Goal: Transaction & Acquisition: Book appointment/travel/reservation

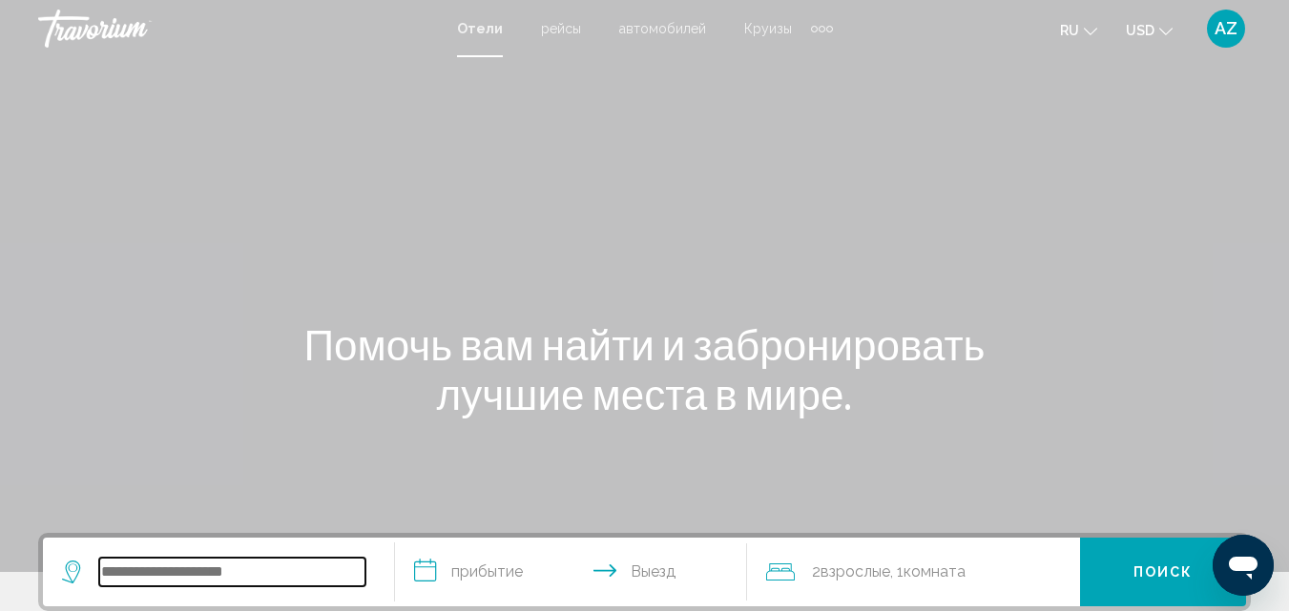
click at [183, 567] on input "Search widget" at bounding box center [232, 572] width 266 height 29
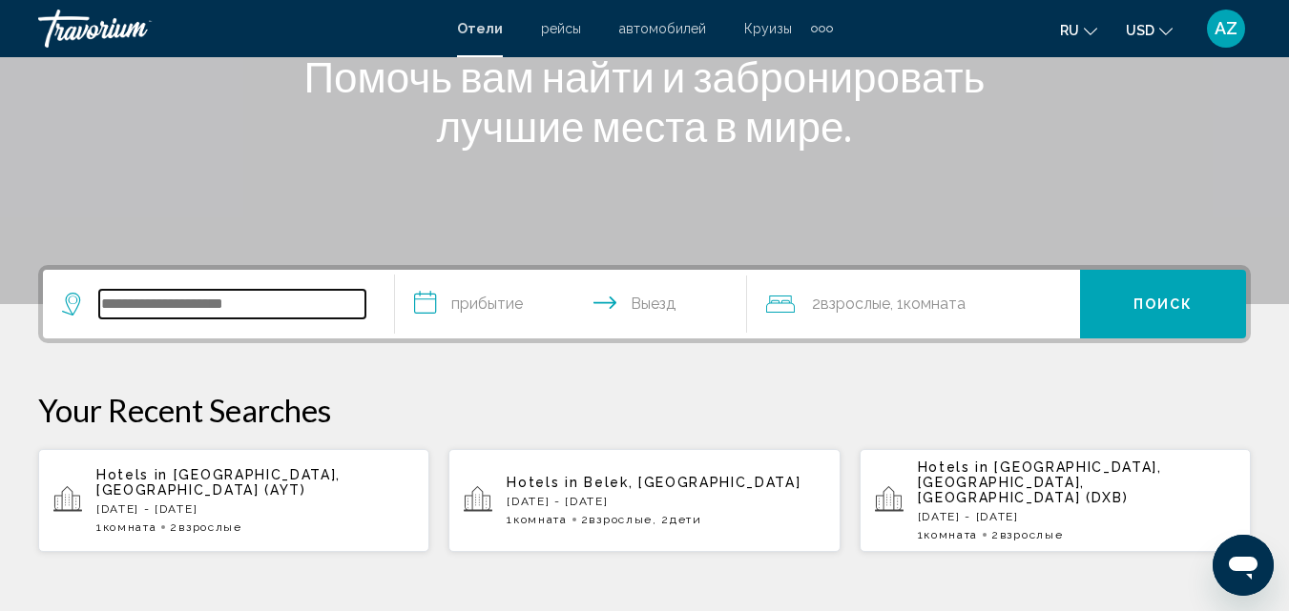
scroll to position [471, 0]
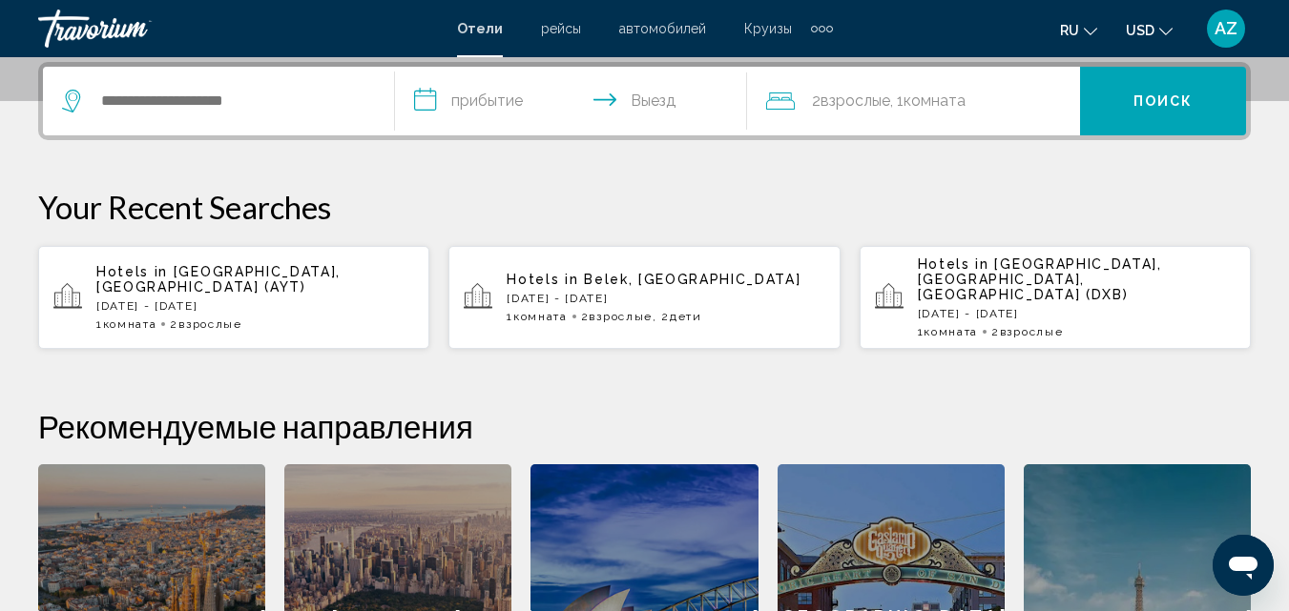
click at [236, 299] on p "[DATE] - [DATE]" at bounding box center [255, 305] width 318 height 13
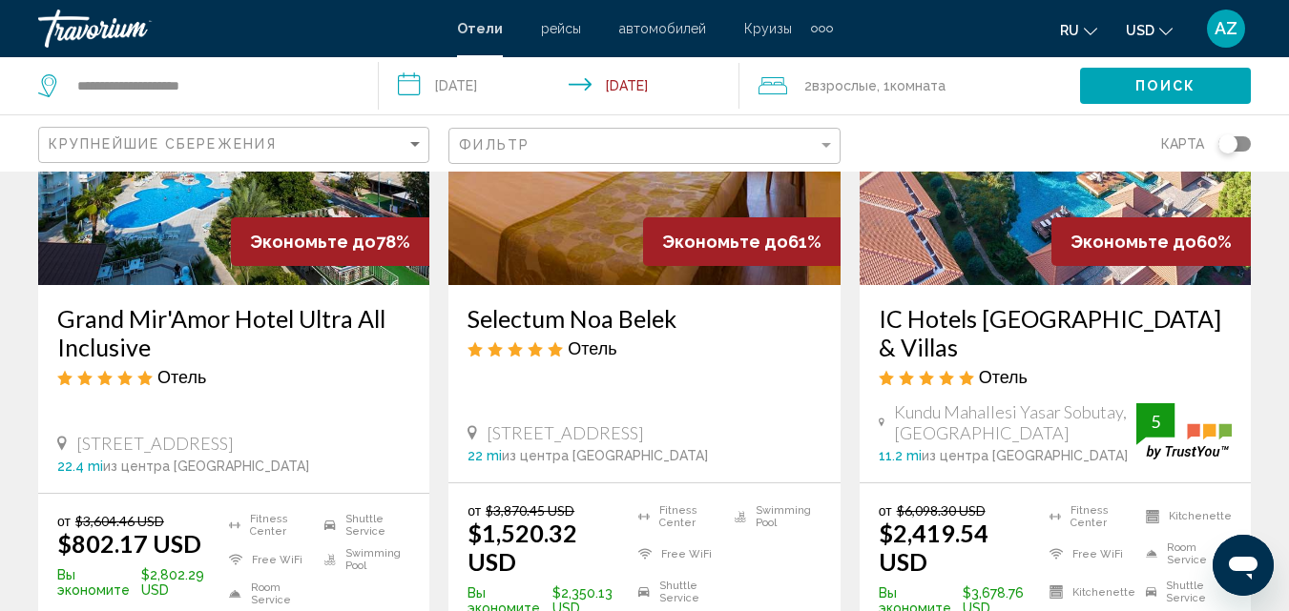
scroll to position [213, 0]
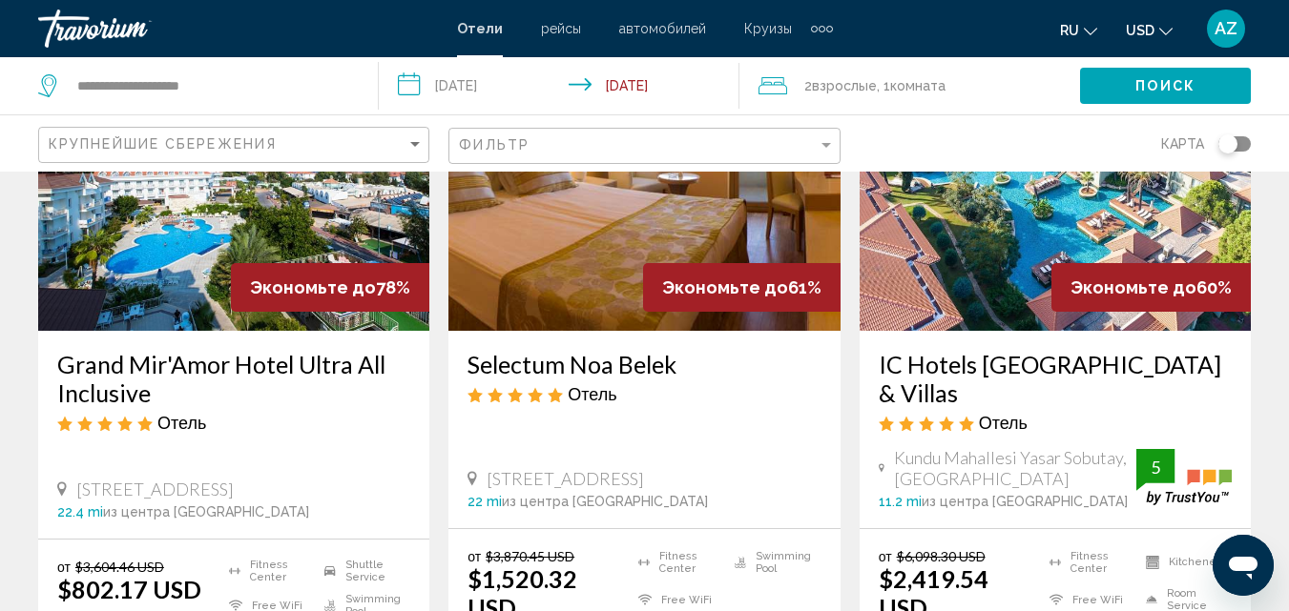
click at [106, 242] on img "Main content" at bounding box center [233, 178] width 391 height 305
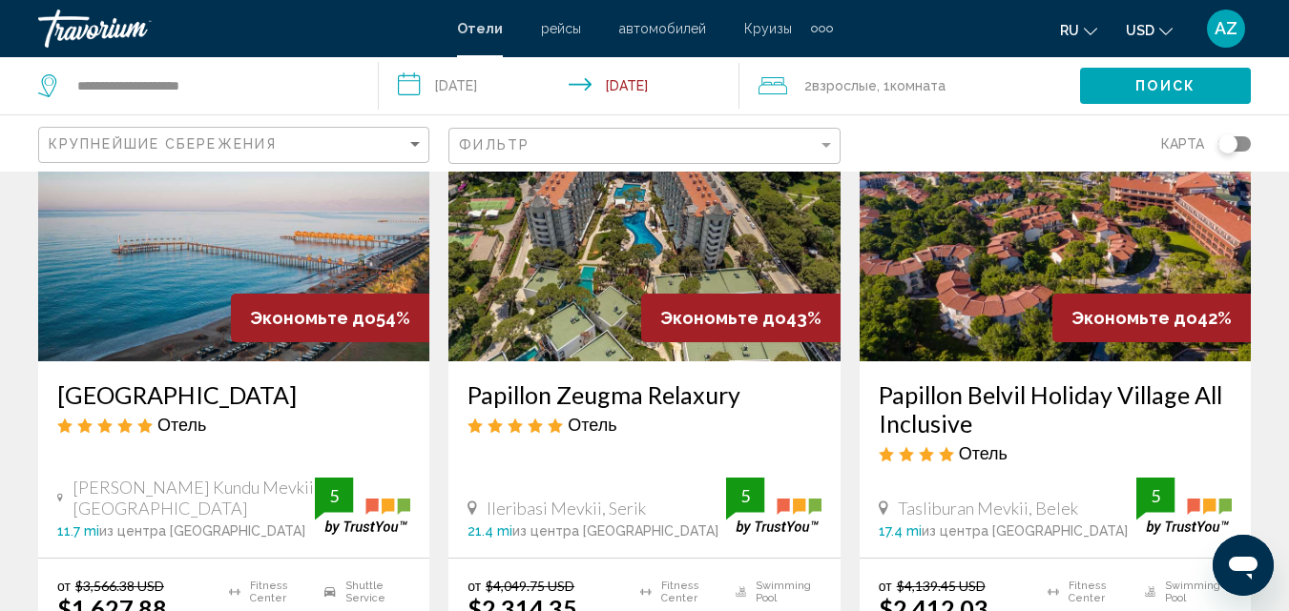
scroll to position [936, 0]
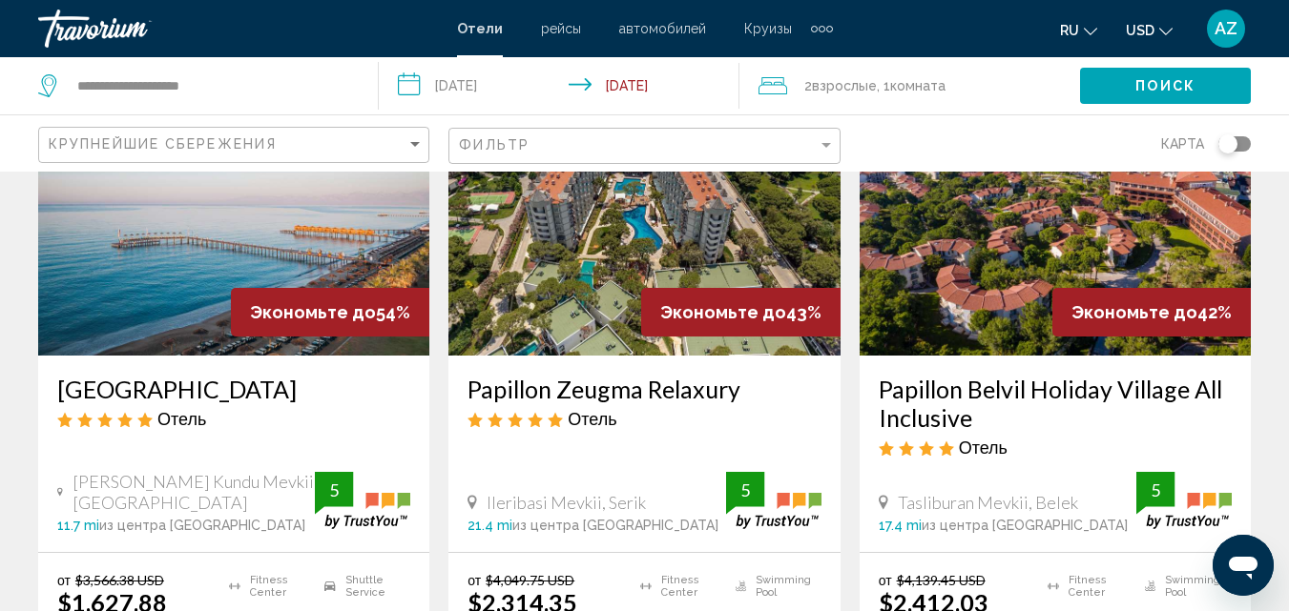
click at [182, 251] on img "Main content" at bounding box center [233, 203] width 391 height 305
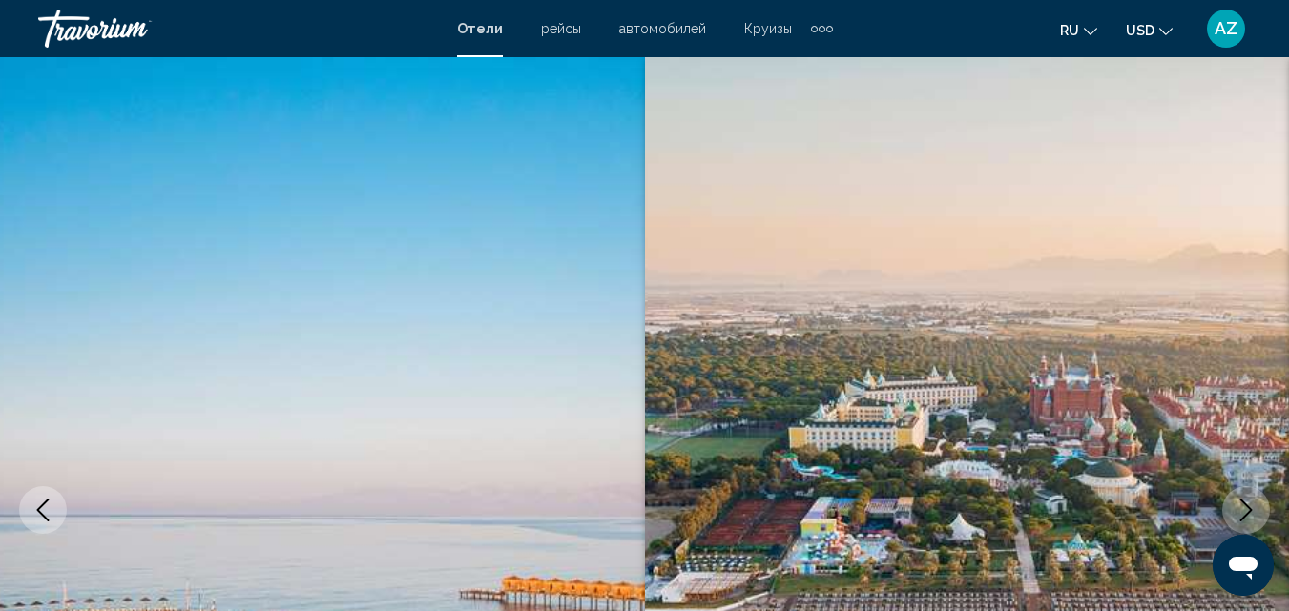
click at [82, 28] on div "Travorium" at bounding box center [133, 29] width 191 height 38
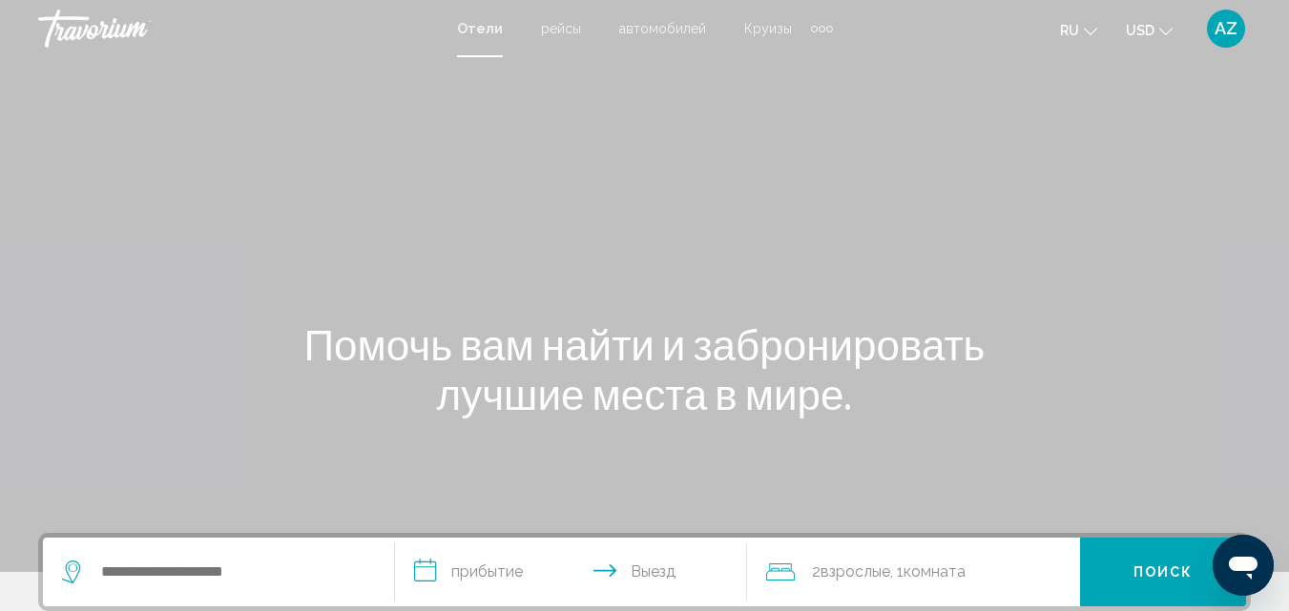
click at [195, 552] on div "Search widget" at bounding box center [218, 572] width 313 height 69
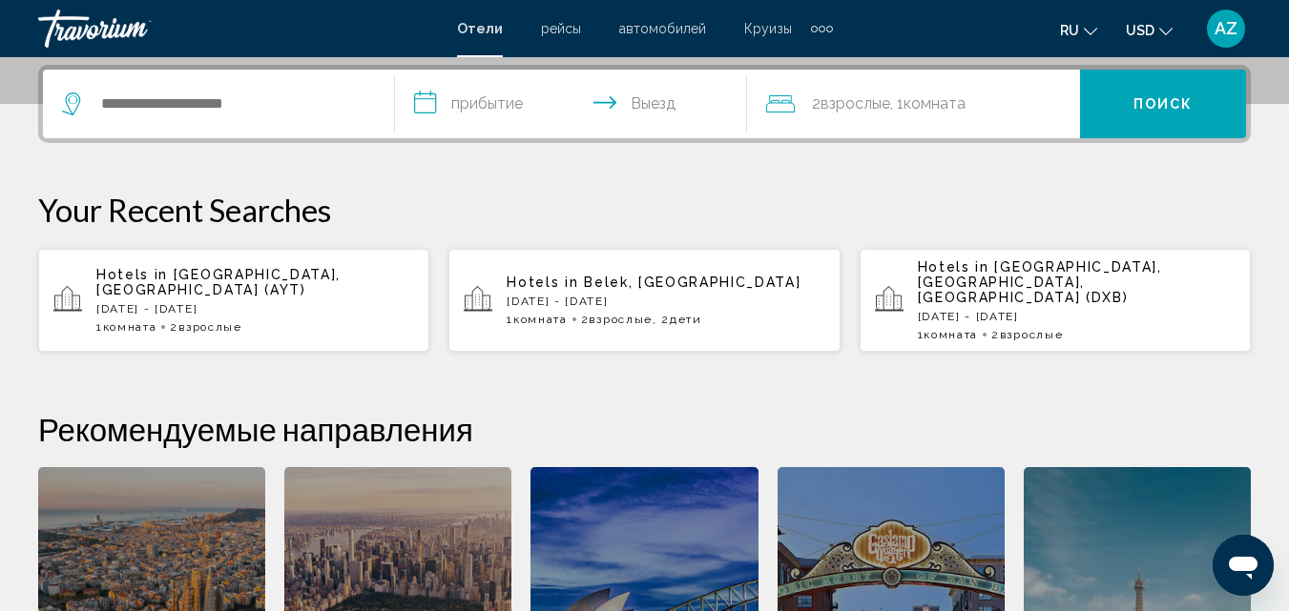
scroll to position [471, 0]
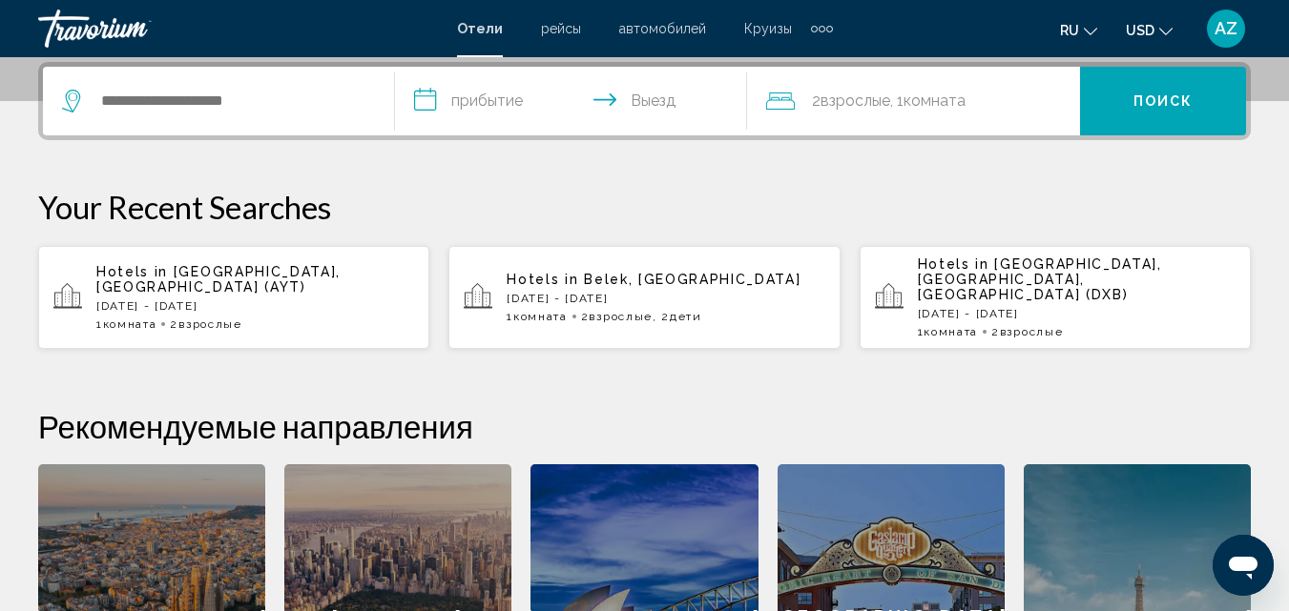
click at [236, 318] on span "Взрослые" at bounding box center [209, 324] width 63 height 13
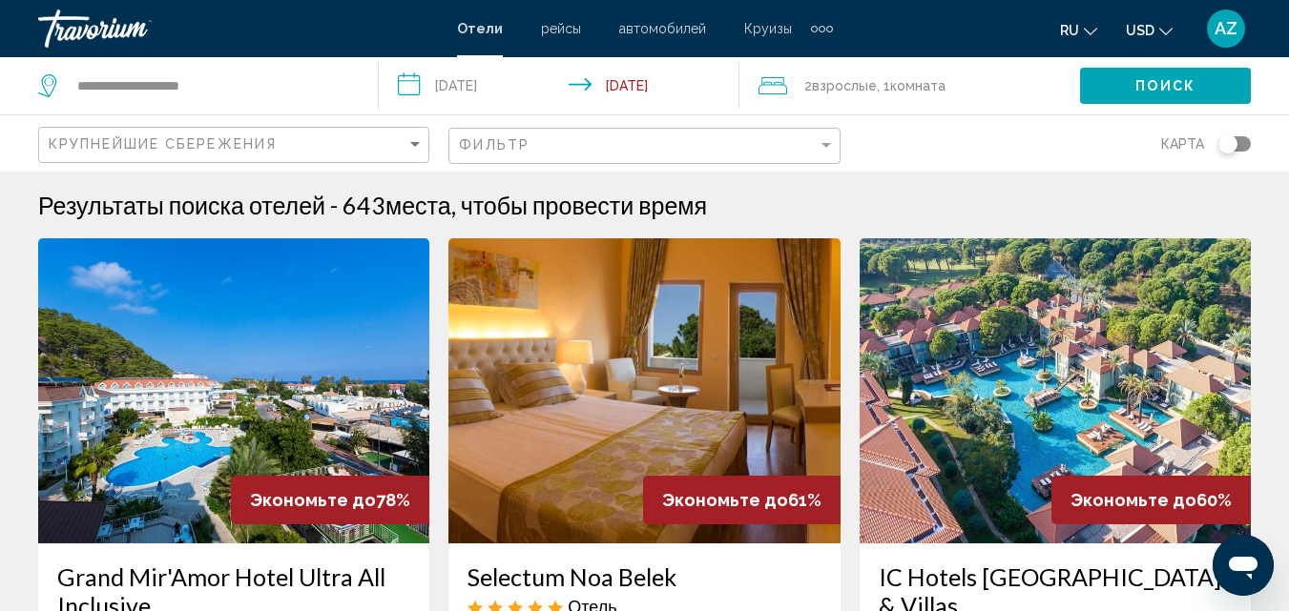
click at [480, 91] on input "**********" at bounding box center [562, 88] width 367 height 63
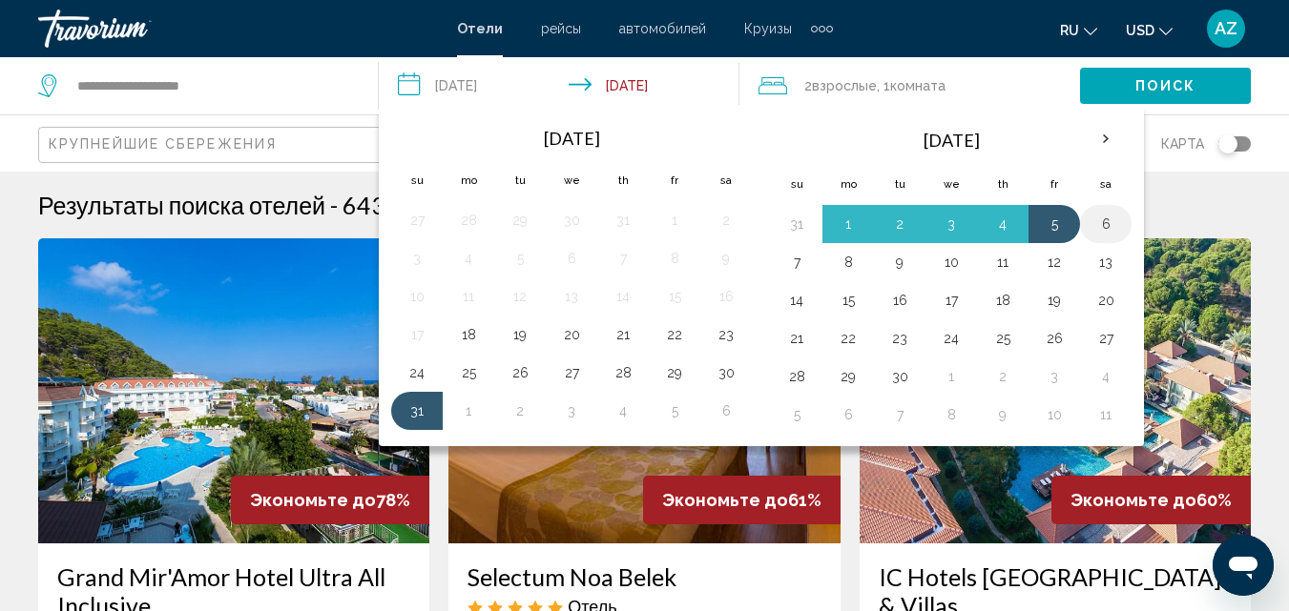
click at [1090, 214] on button "6" at bounding box center [1105, 224] width 31 height 27
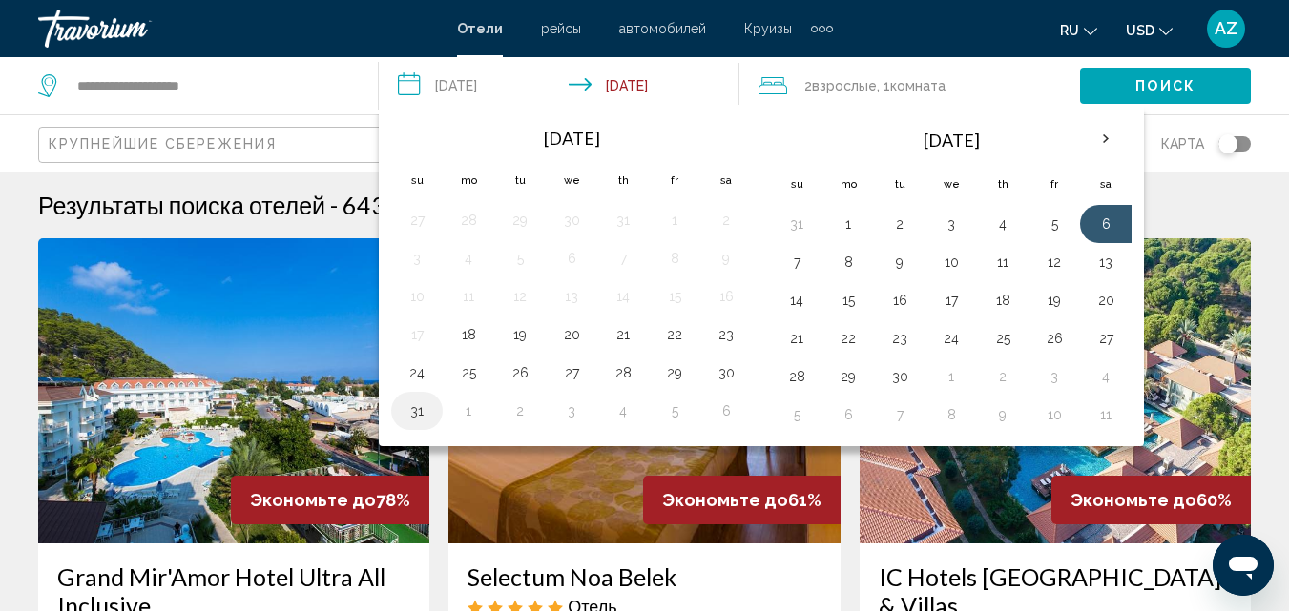
click at [400, 427] on td "31" at bounding box center [417, 411] width 52 height 38
click at [720, 414] on button "6" at bounding box center [726, 411] width 31 height 27
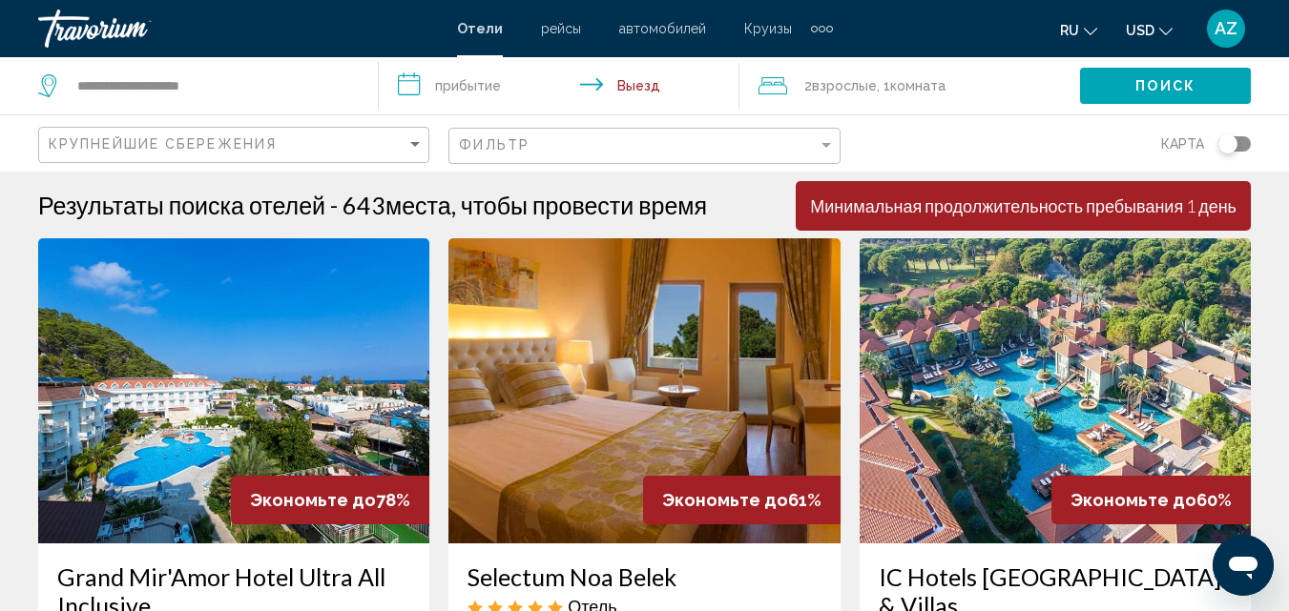
click at [412, 96] on input "**********" at bounding box center [562, 88] width 367 height 63
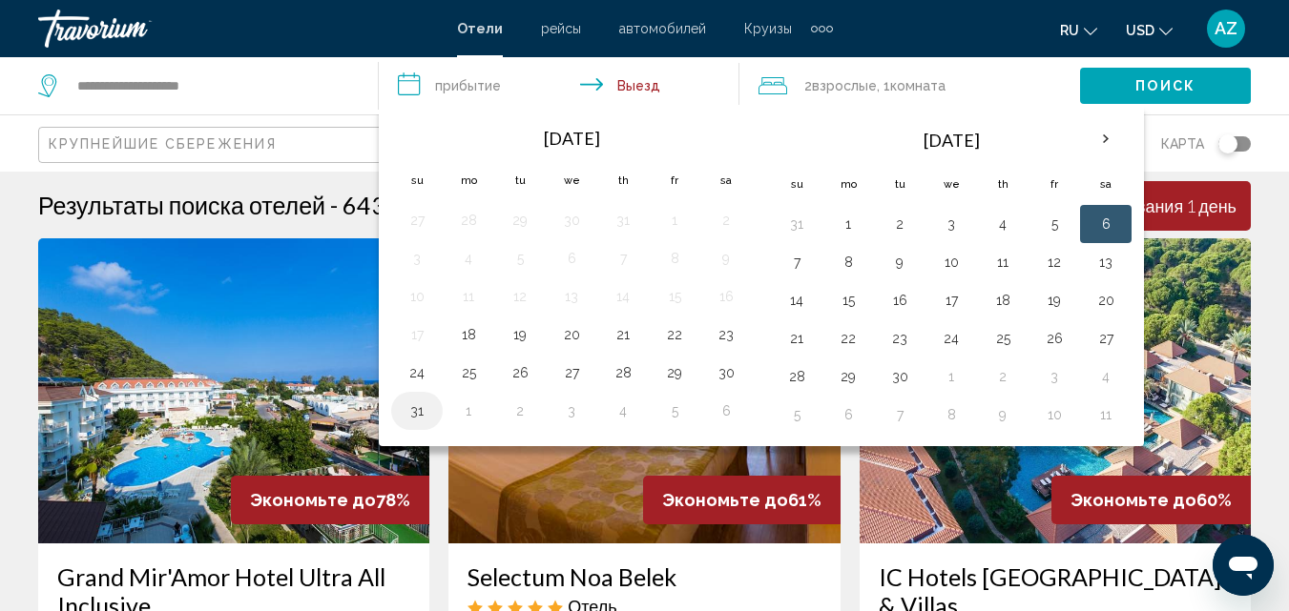
click at [406, 413] on button "31" at bounding box center [417, 411] width 31 height 27
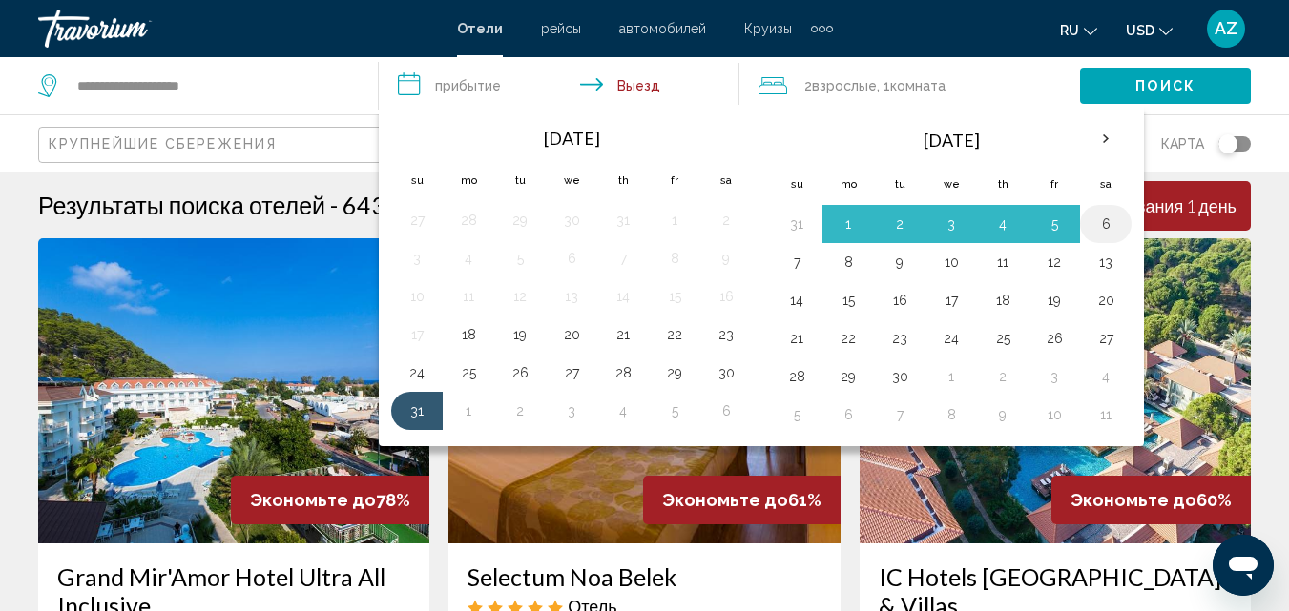
click at [1105, 217] on button "6" at bounding box center [1105, 224] width 31 height 27
type input "**********"
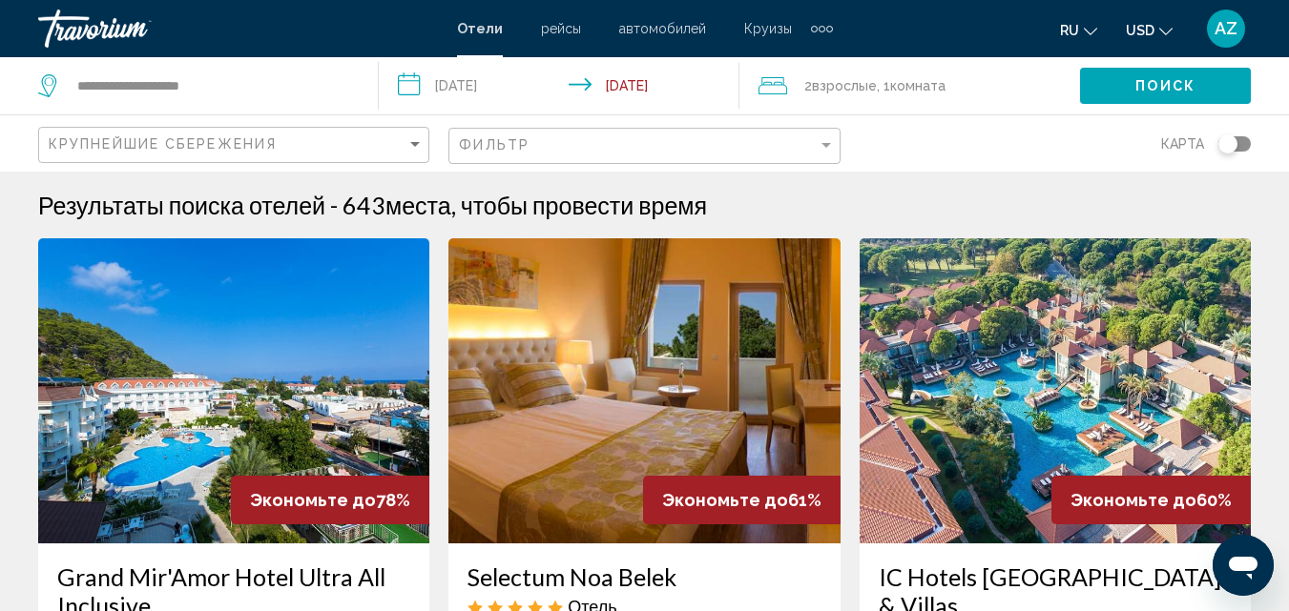
click at [869, 96] on span "2 Взрослый Взрослые" at bounding box center [840, 85] width 72 height 27
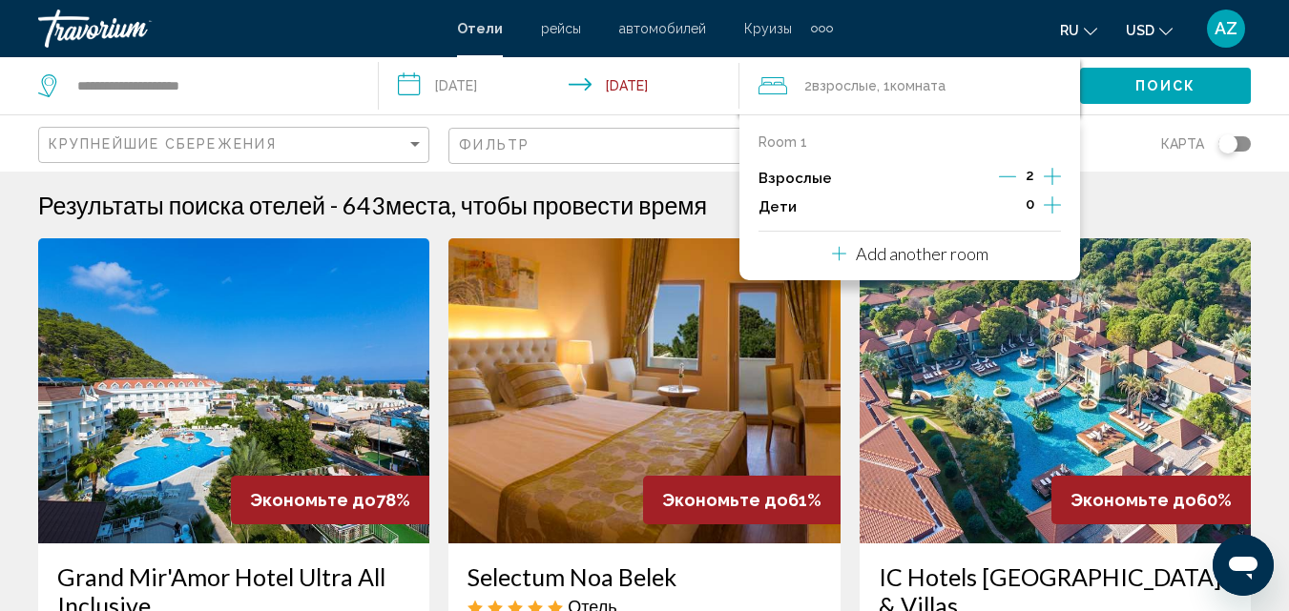
click at [1050, 211] on icon "Increment children" at bounding box center [1051, 205] width 17 height 23
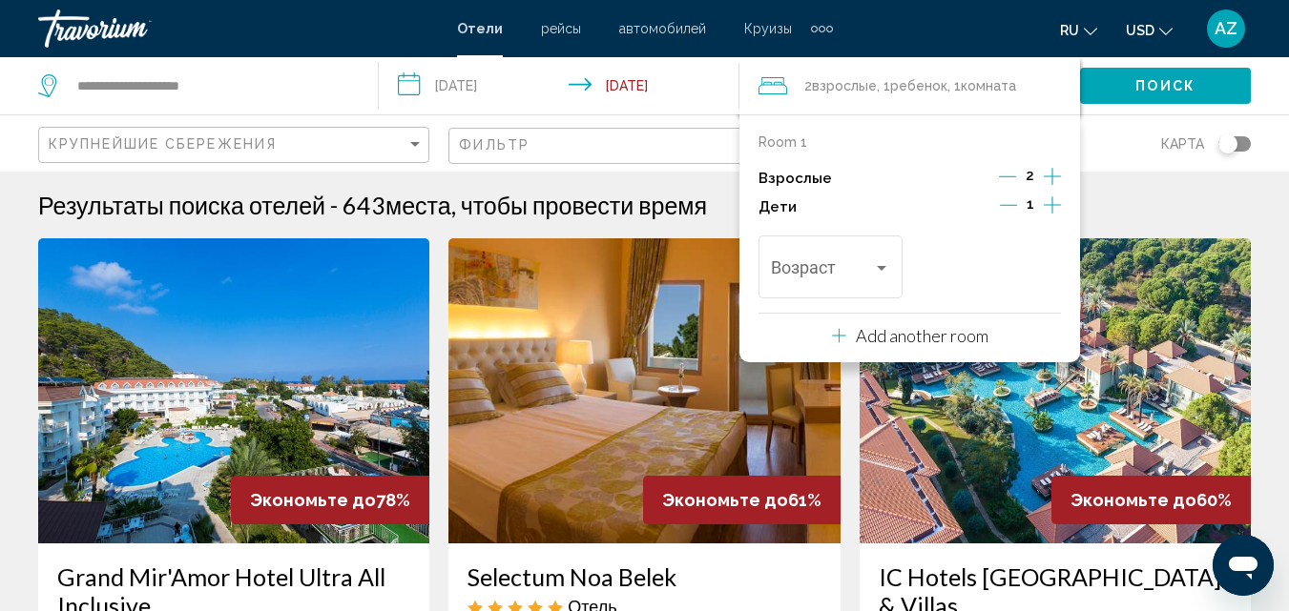
click at [1050, 211] on icon "Increment children" at bounding box center [1051, 205] width 17 height 23
click at [859, 289] on div "Возраст" at bounding box center [830, 265] width 118 height 68
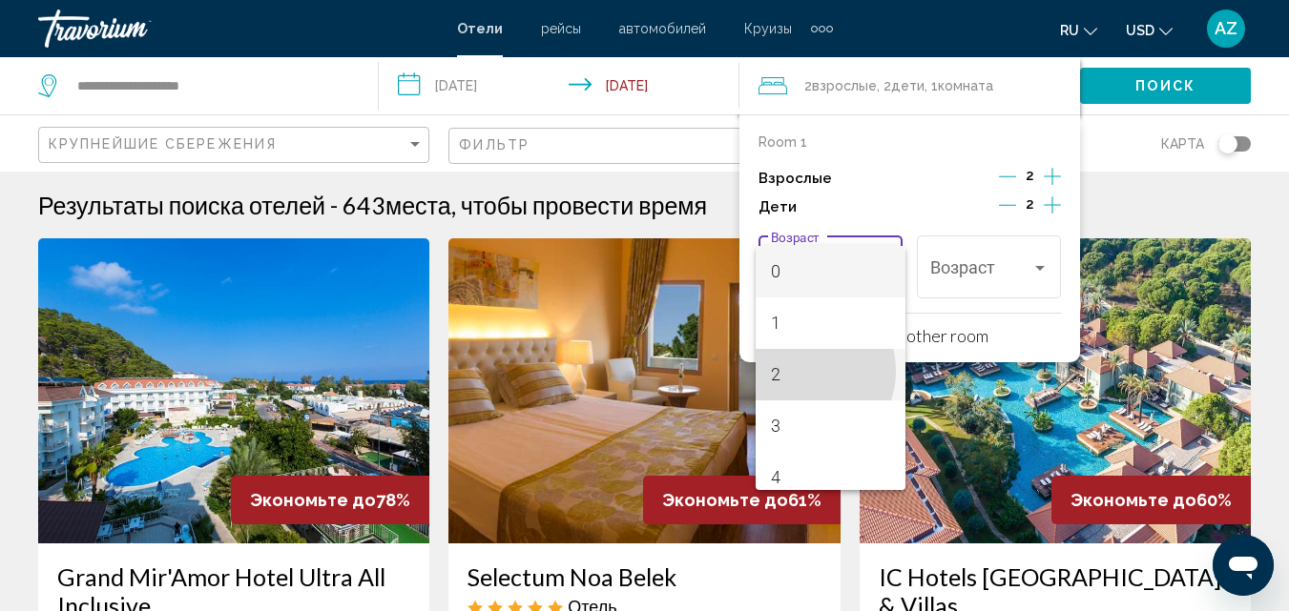
click at [804, 371] on span "2" at bounding box center [830, 375] width 118 height 52
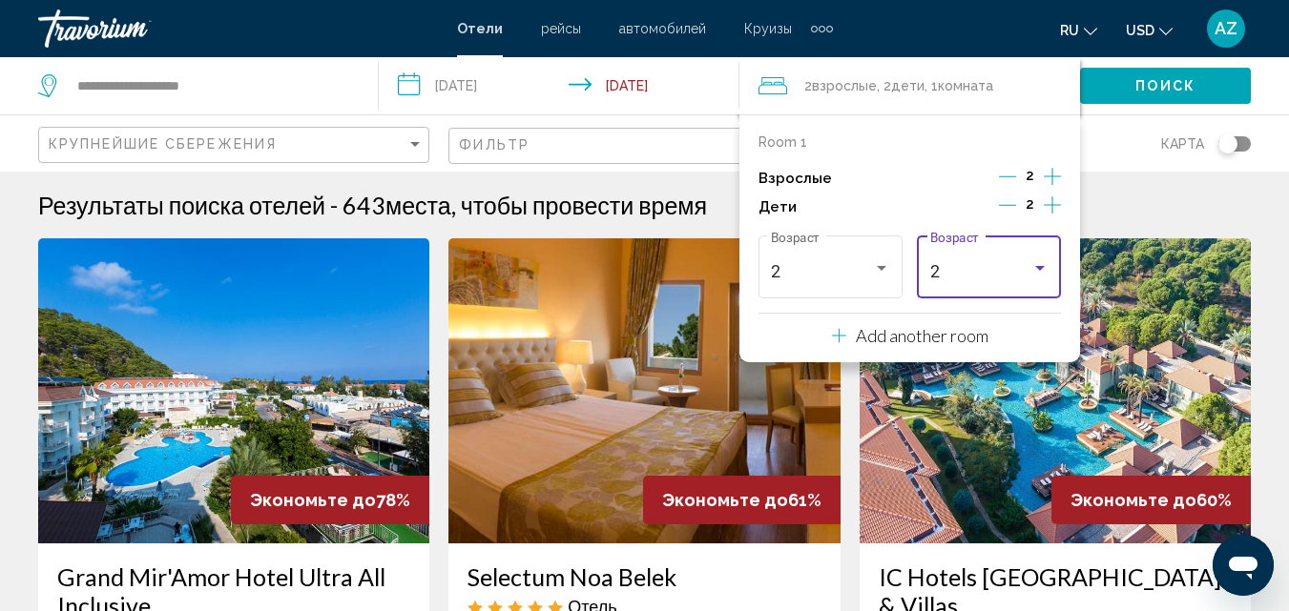
click at [1022, 267] on div "2" at bounding box center [980, 271] width 101 height 19
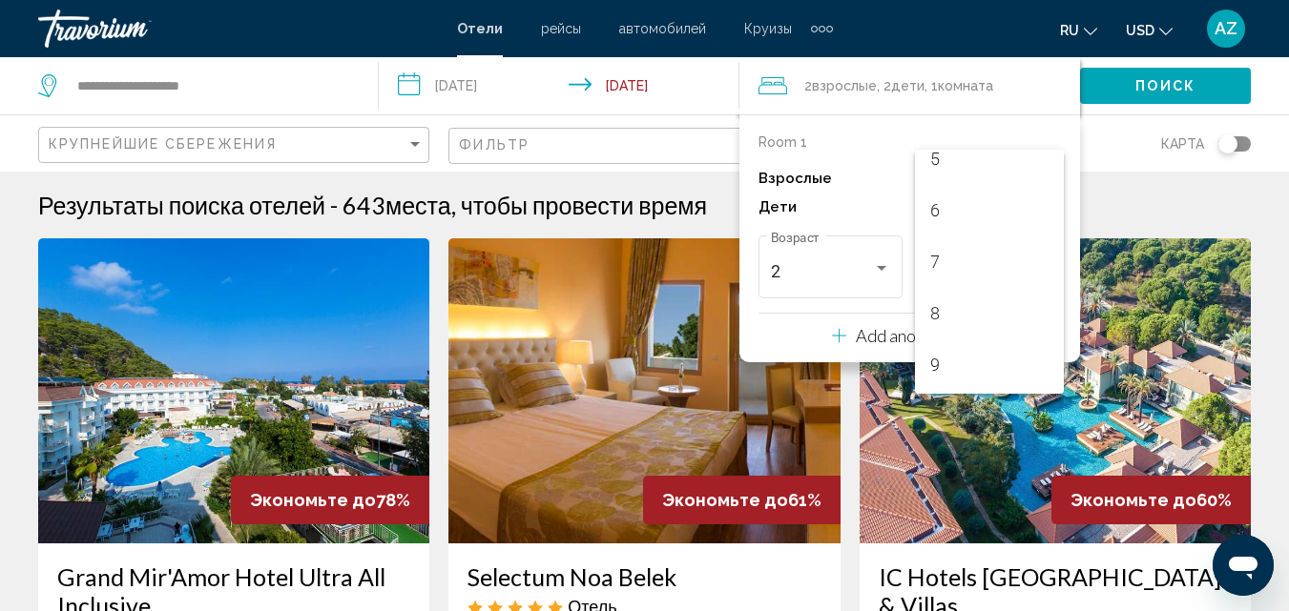
scroll to position [312, 0]
click at [975, 334] on span "9" at bounding box center [989, 327] width 118 height 52
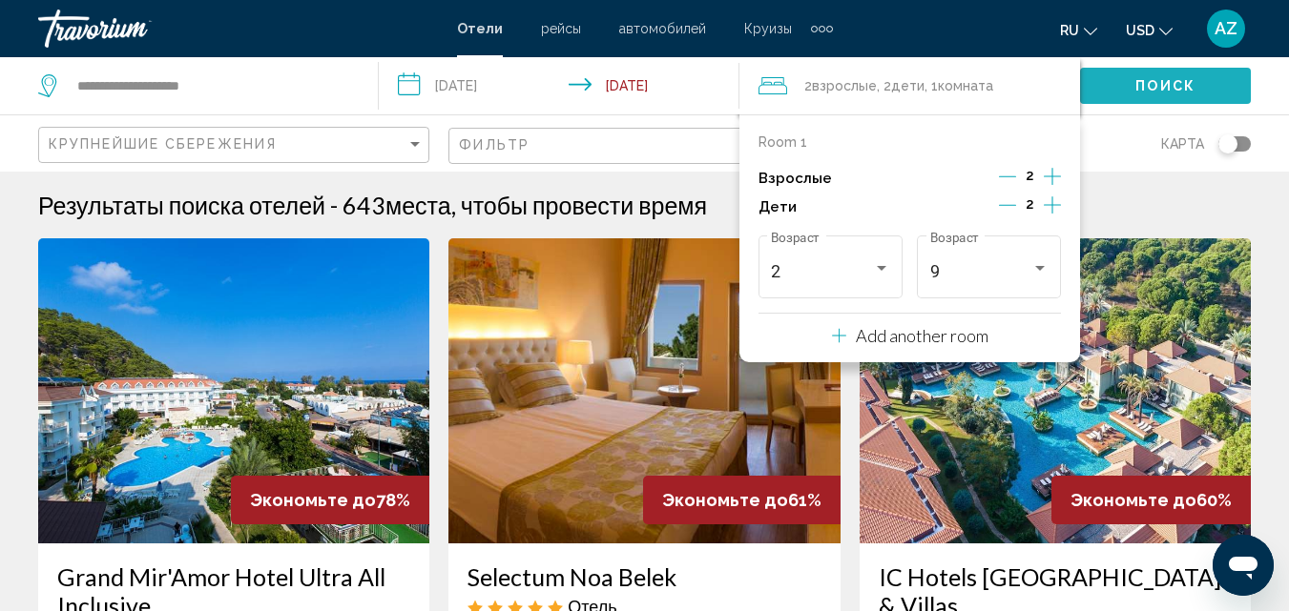
click at [1112, 81] on button "Поиск" at bounding box center [1165, 85] width 171 height 35
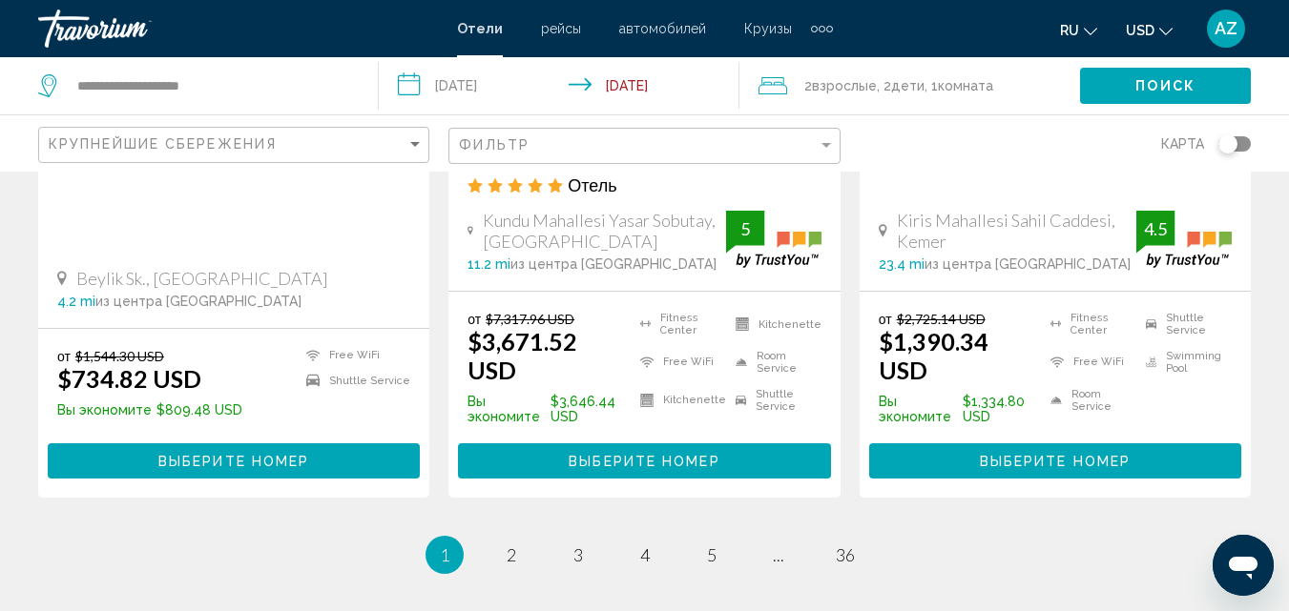
scroll to position [2712, 0]
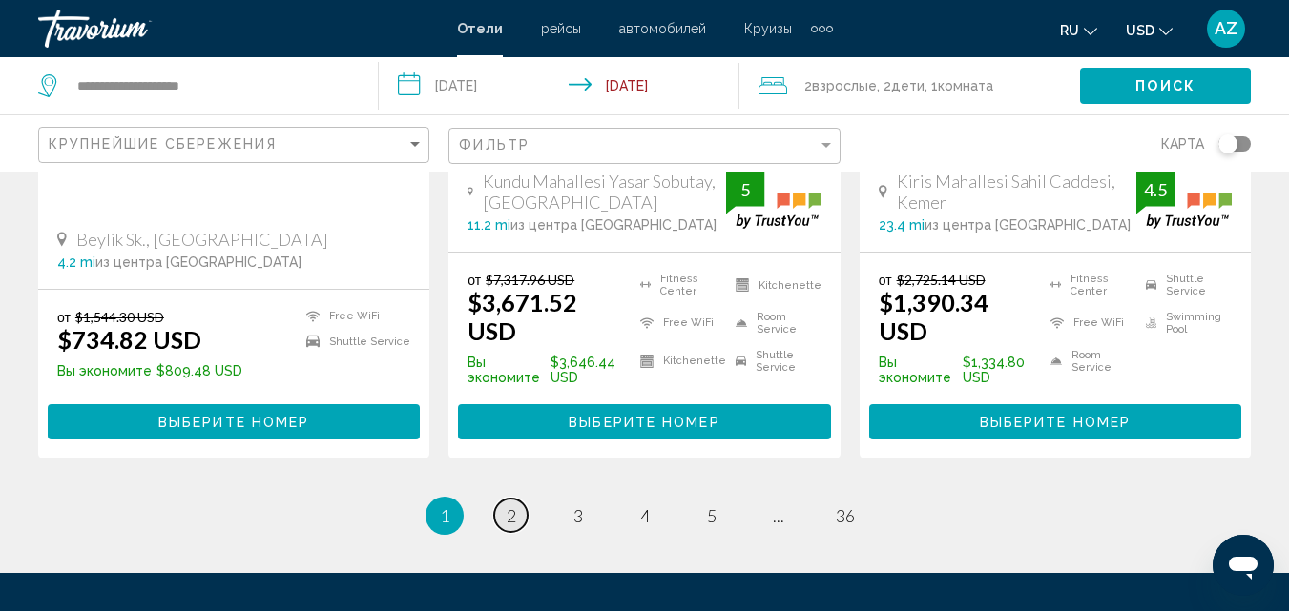
click at [508, 505] on span "2" at bounding box center [511, 515] width 10 height 21
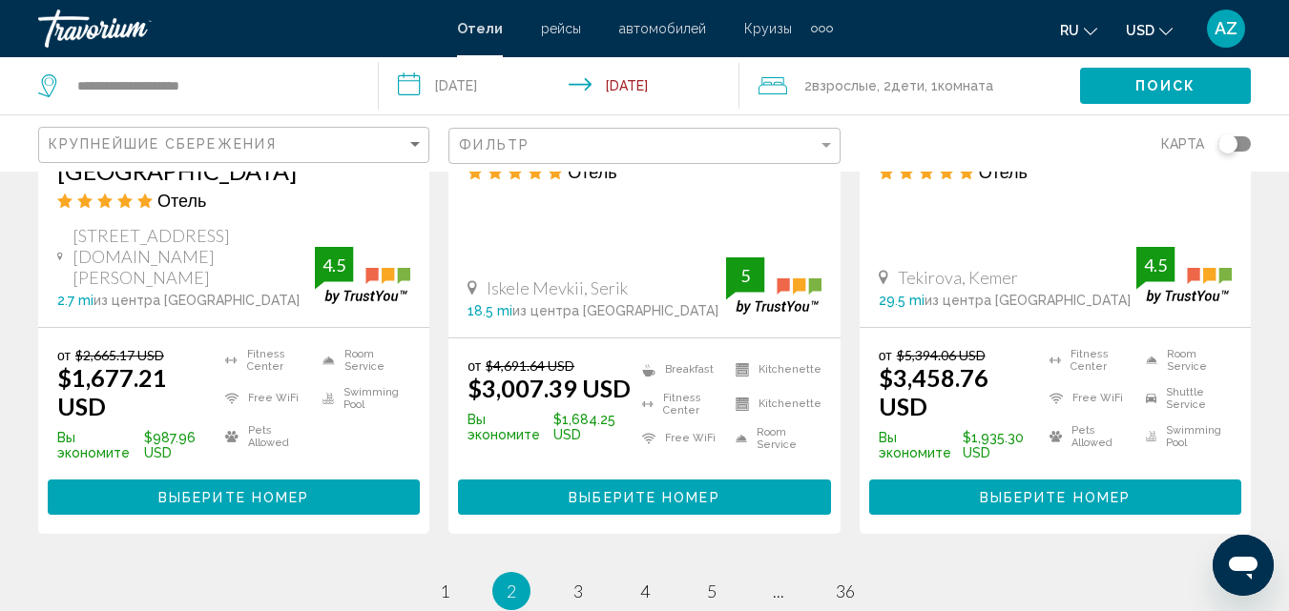
scroll to position [2757, 0]
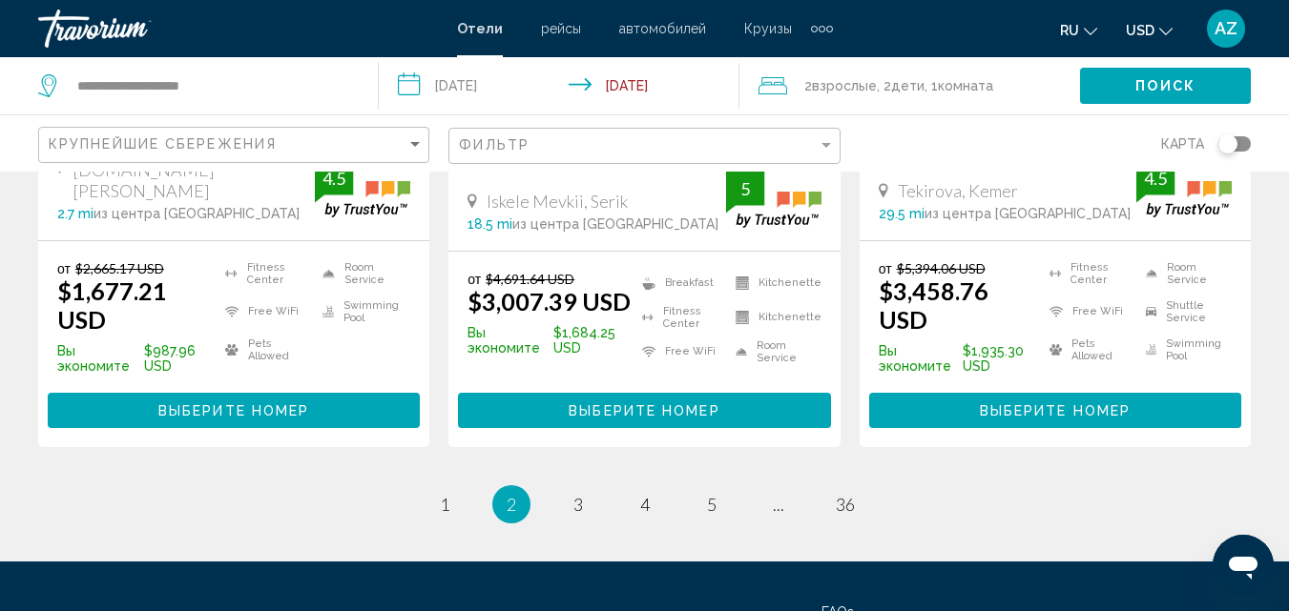
click at [564, 485] on ul "2 / 36 page 1 You're on page 2 page 3 page 4 page 5 page ... page 36" at bounding box center [644, 504] width 1212 height 38
click at [573, 494] on span "3" at bounding box center [578, 504] width 10 height 21
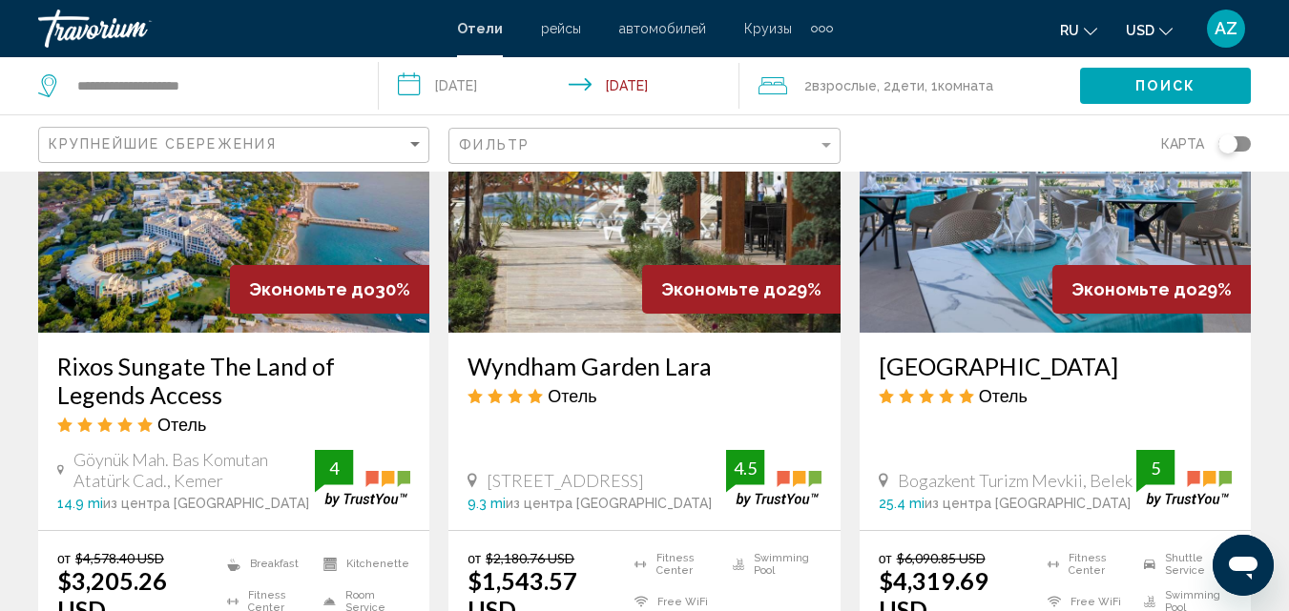
scroll to position [1695, 0]
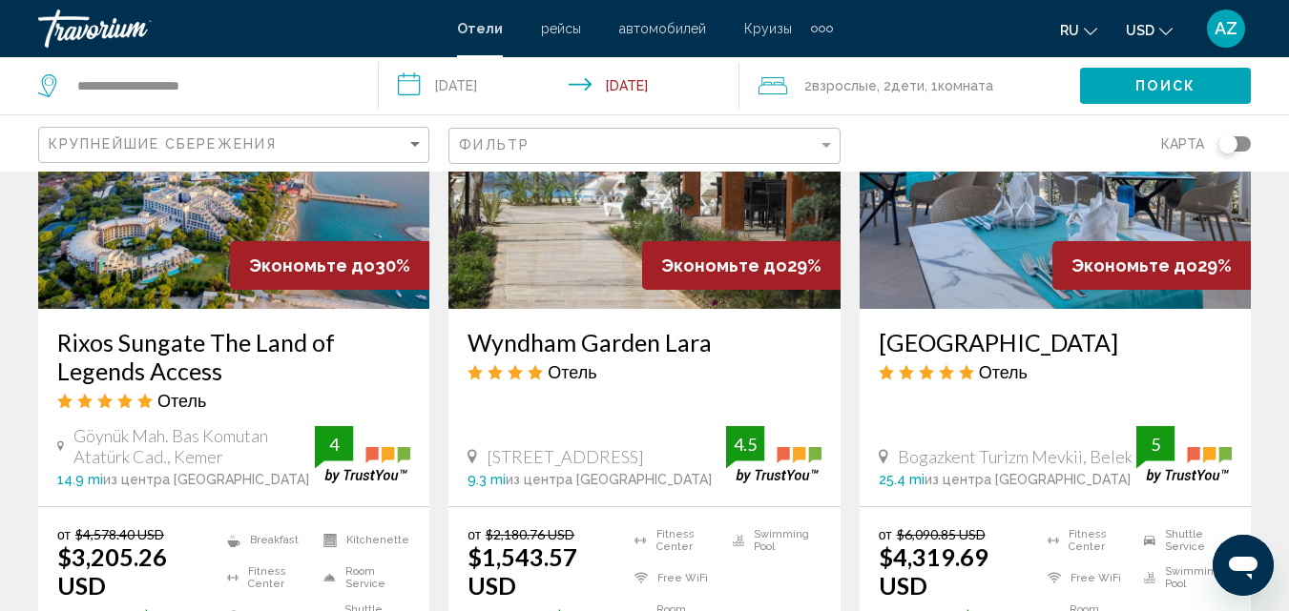
click at [266, 328] on h3 "Rixos Sungate The Land of Legends Access" at bounding box center [233, 356] width 353 height 57
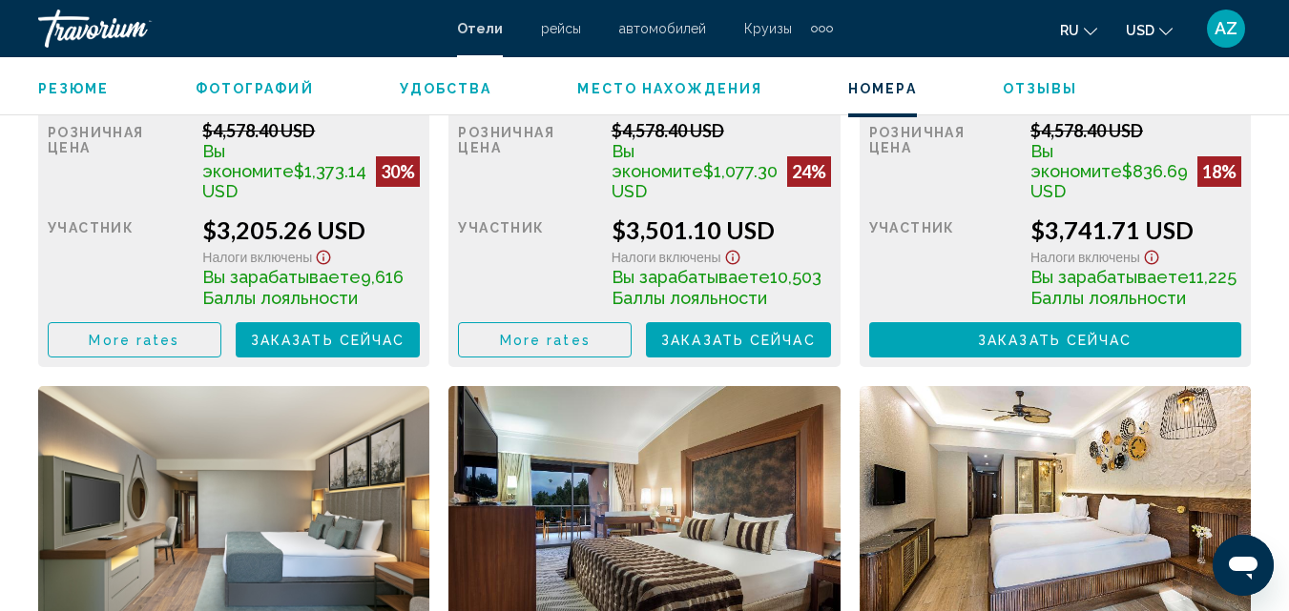
scroll to position [3386, 0]
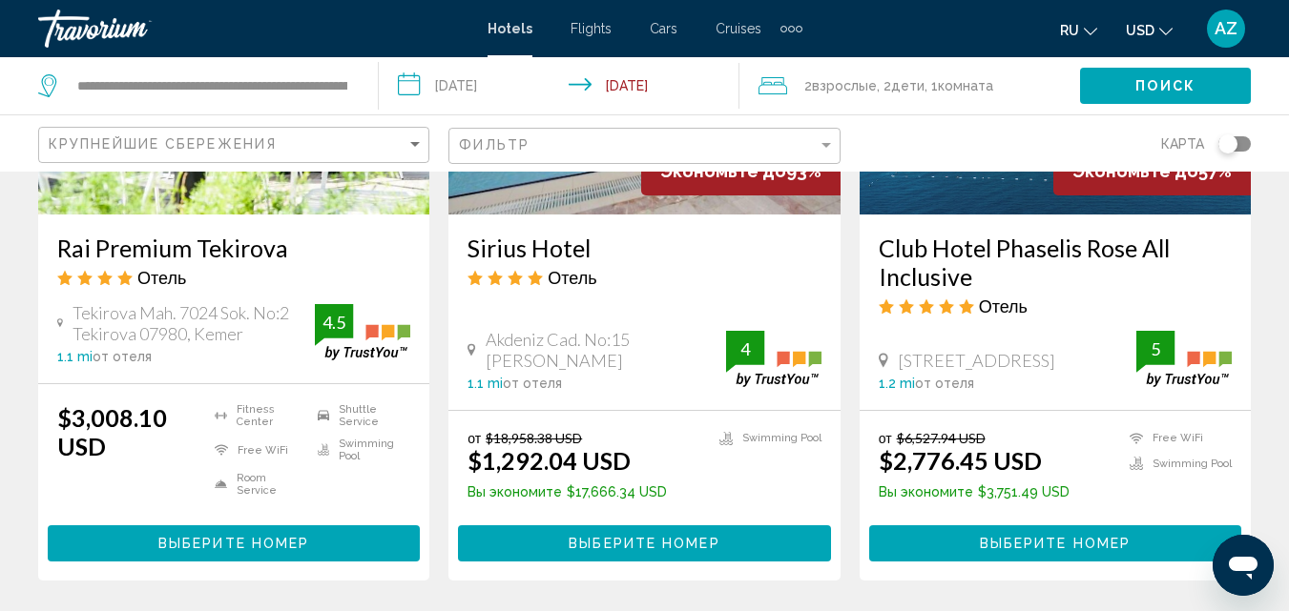
scroll to position [2545, 0]
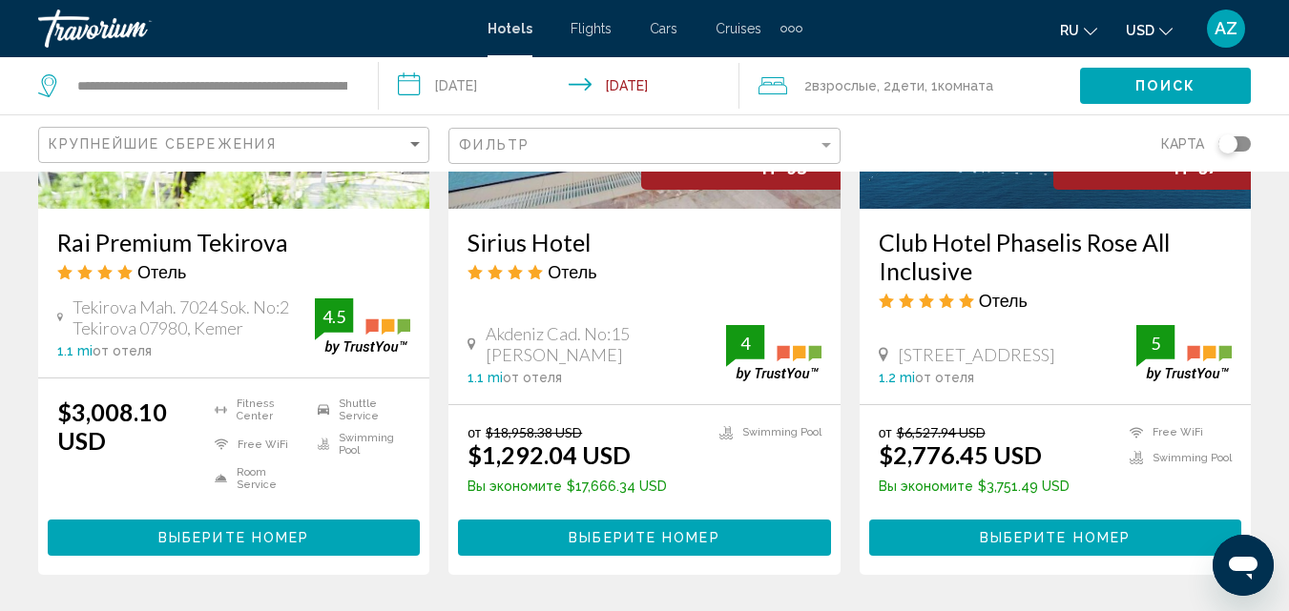
click at [539, 526] on button "Выберите номер" at bounding box center [644, 537] width 372 height 35
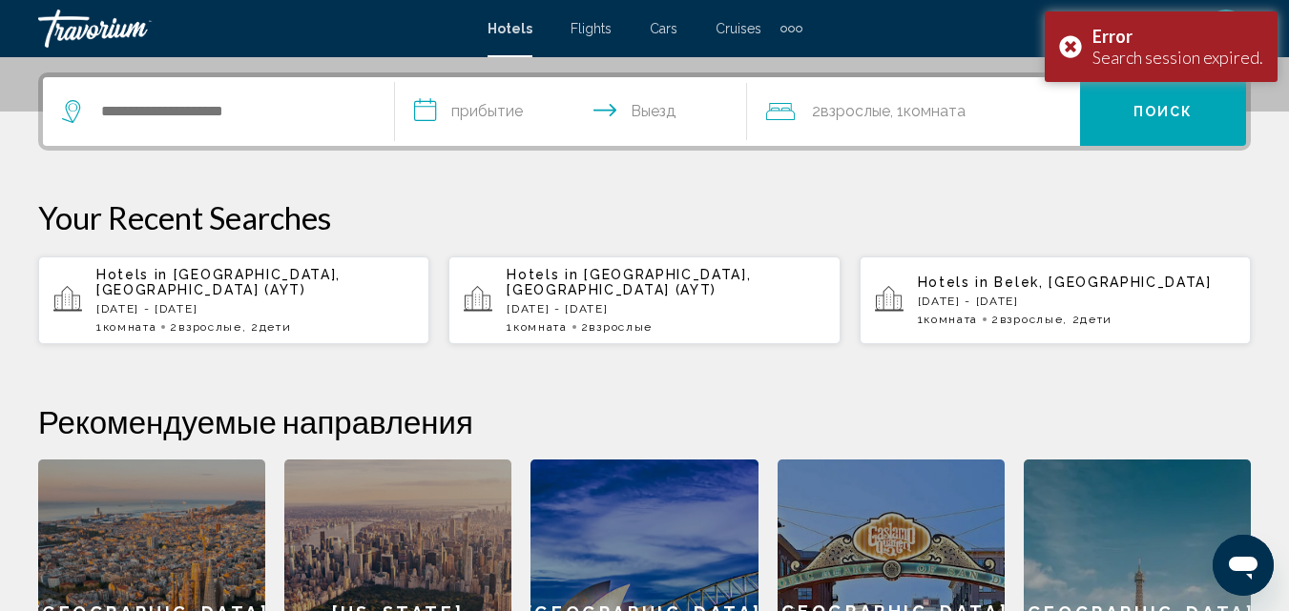
scroll to position [479, 0]
